Goal: Information Seeking & Learning: Learn about a topic

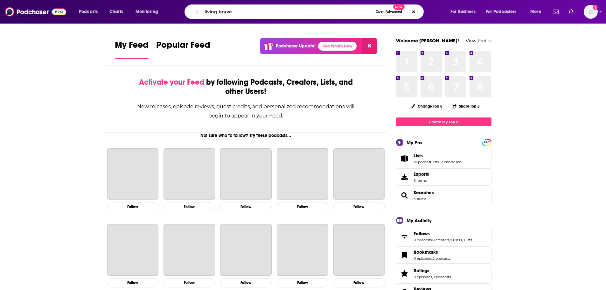
type input "living brave"
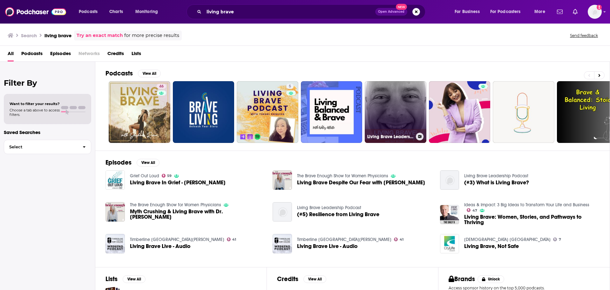
click at [379, 117] on link "Living Brave Leadership Podcast" at bounding box center [396, 112] width 62 height 62
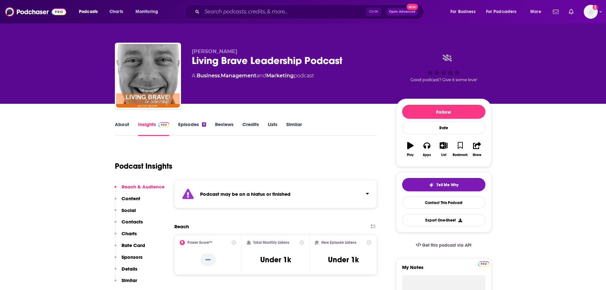
click at [118, 126] on link "About" at bounding box center [122, 128] width 14 height 15
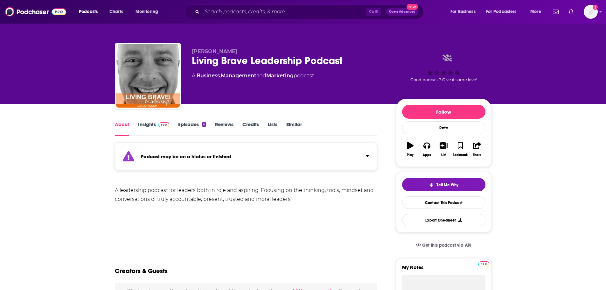
click at [118, 126] on link "About" at bounding box center [122, 128] width 14 height 15
click at [244, 192] on div "A leadership podcast for leaders both in role and aspiring. Focusing on the thi…" at bounding box center [246, 195] width 262 height 18
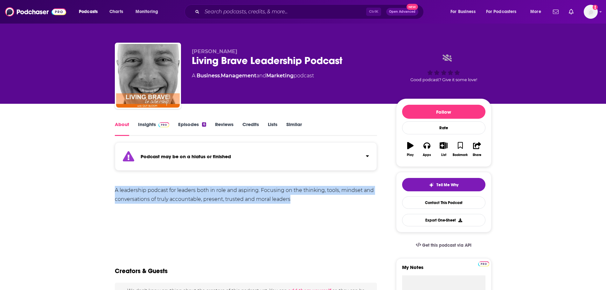
click at [244, 192] on div "A leadership podcast for leaders both in role and aspiring. Focusing on the thi…" at bounding box center [246, 195] width 262 height 18
click at [245, 192] on div "A leadership podcast for leaders both in role and aspiring. Focusing on the thi…" at bounding box center [246, 195] width 262 height 18
click at [245, 194] on div "A leadership podcast for leaders both in role and aspiring. Focusing on the thi…" at bounding box center [246, 195] width 262 height 18
